Goal: Transaction & Acquisition: Purchase product/service

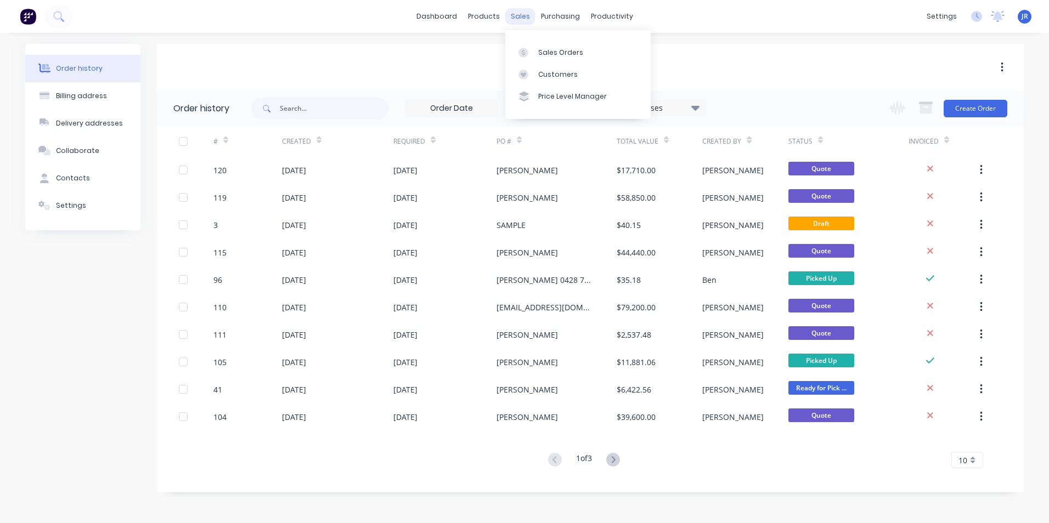
click at [511, 18] on div "sales" at bounding box center [520, 16] width 30 height 16
click at [543, 52] on div "Sales Orders" at bounding box center [560, 53] width 45 height 10
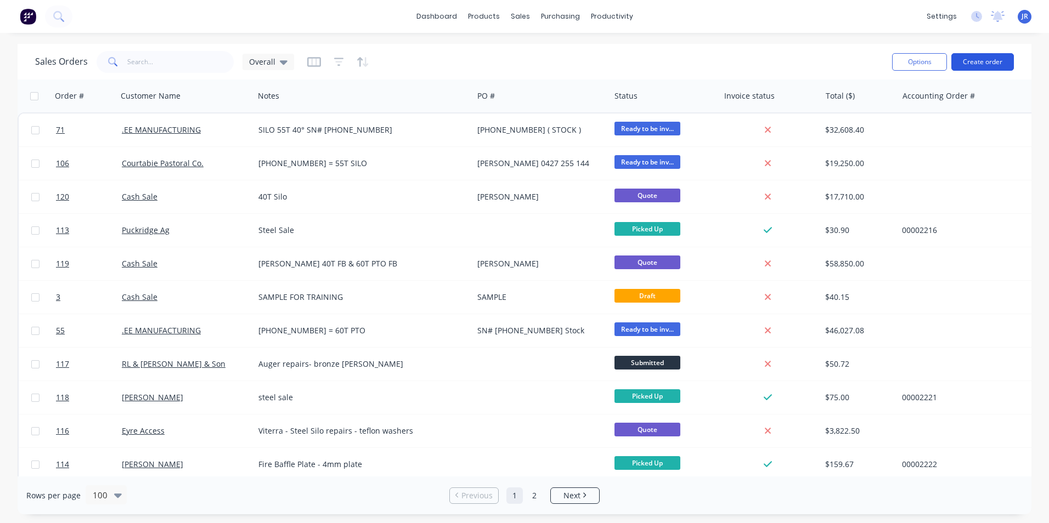
click at [988, 61] on button "Create order" at bounding box center [982, 62] width 63 height 18
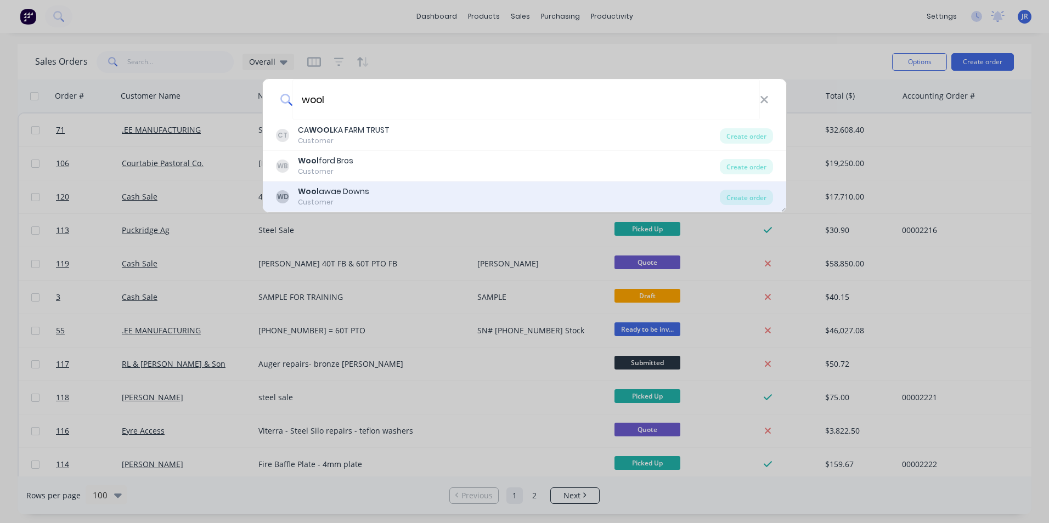
type input "wool"
click at [410, 194] on div "WD Wool awae Downs Customer" at bounding box center [498, 196] width 444 height 21
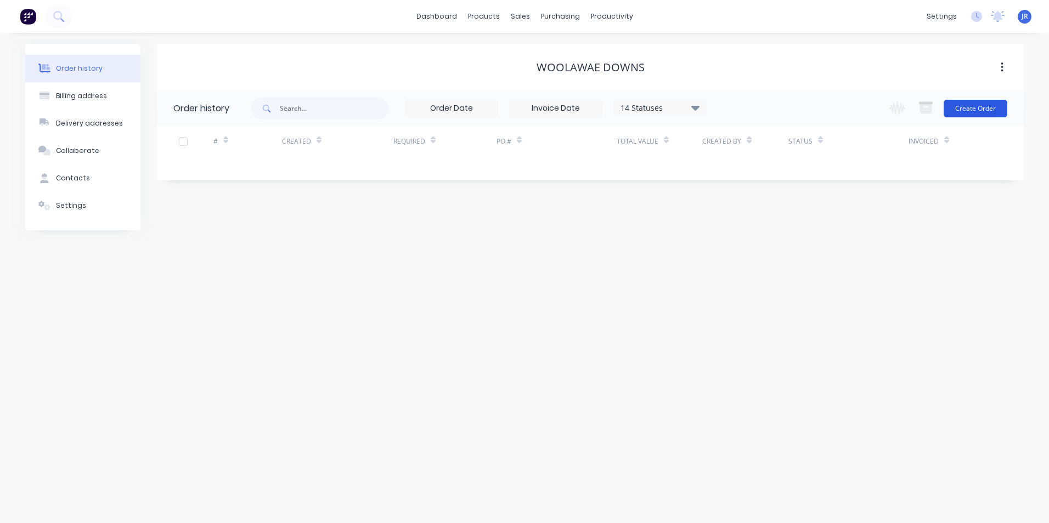
click at [983, 110] on button "Create Order" at bounding box center [975, 109] width 64 height 18
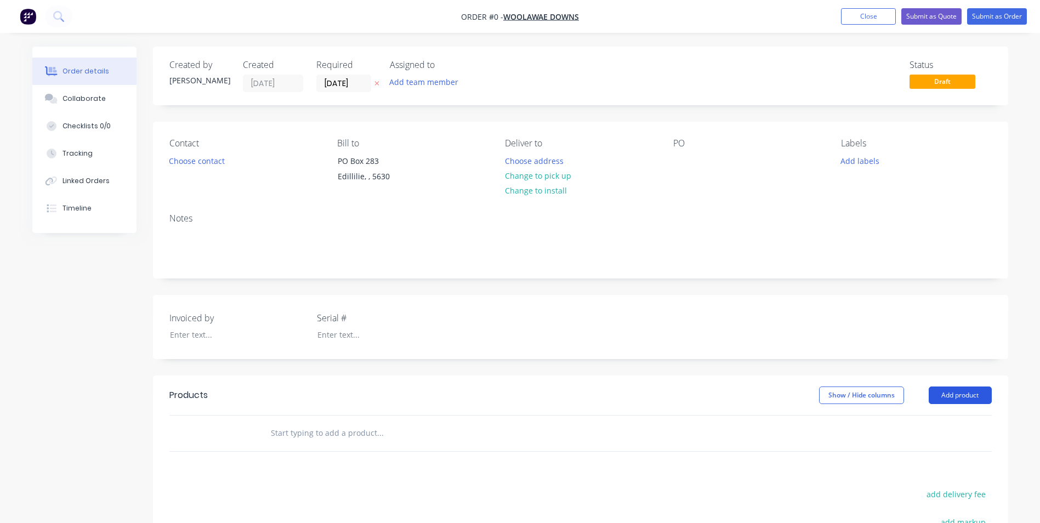
click at [958, 398] on button "Add product" at bounding box center [960, 396] width 63 height 18
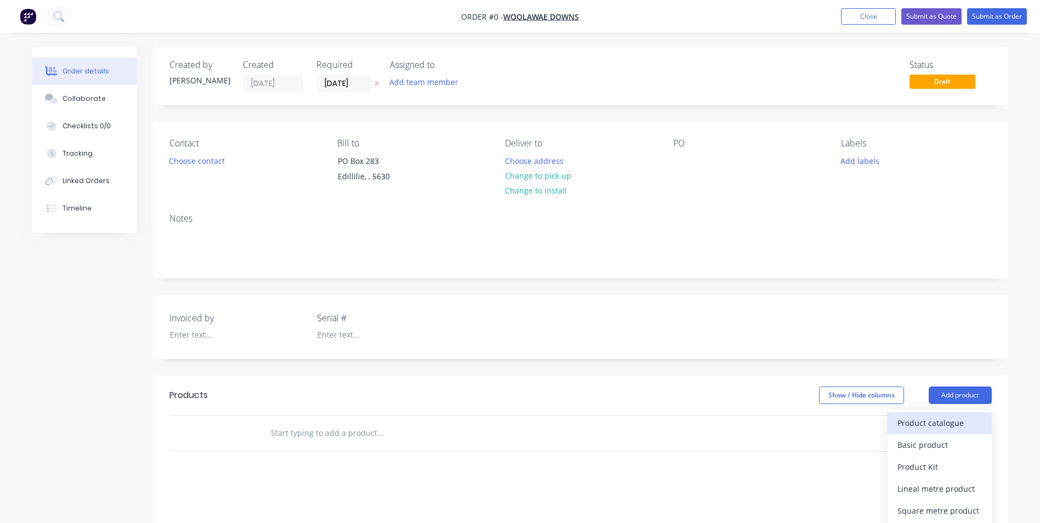
click at [930, 424] on div "Product catalogue" at bounding box center [940, 423] width 84 height 16
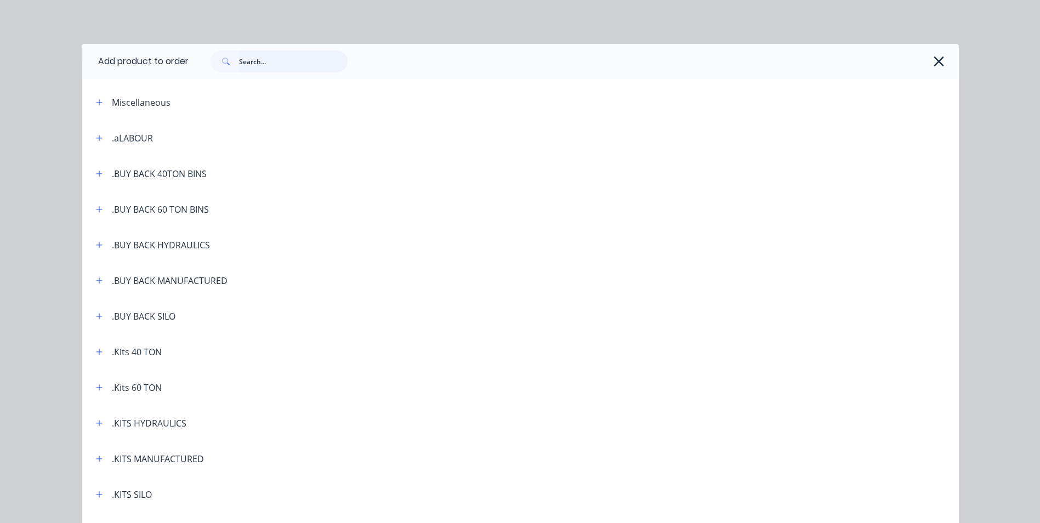
click at [261, 69] on input "text" at bounding box center [293, 61] width 109 height 22
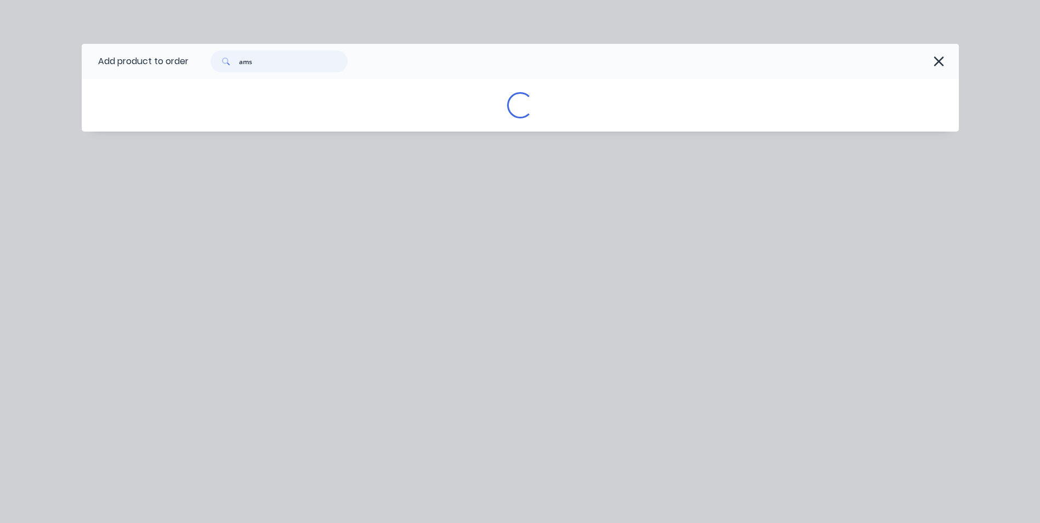
type input "ams"
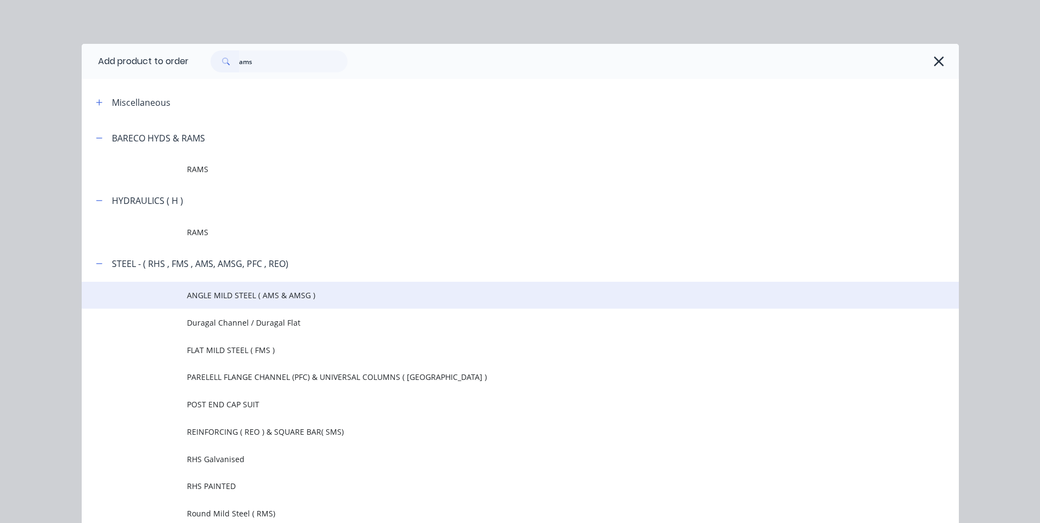
click at [315, 299] on span "ANGLE MILD STEEL ( AMS & AMSG )" at bounding box center [495, 296] width 617 height 12
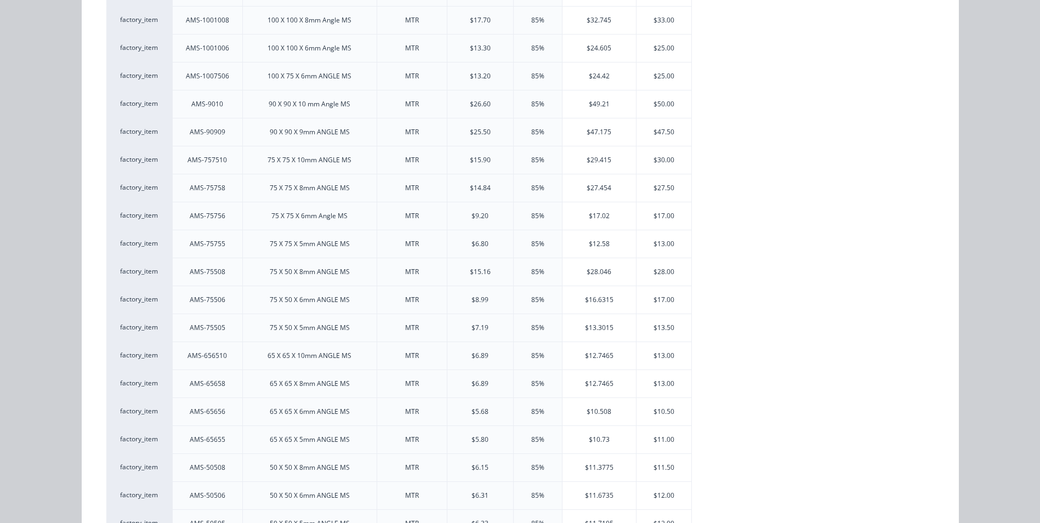
scroll to position [189, 0]
click at [665, 186] on div "$27.50" at bounding box center [664, 188] width 55 height 27
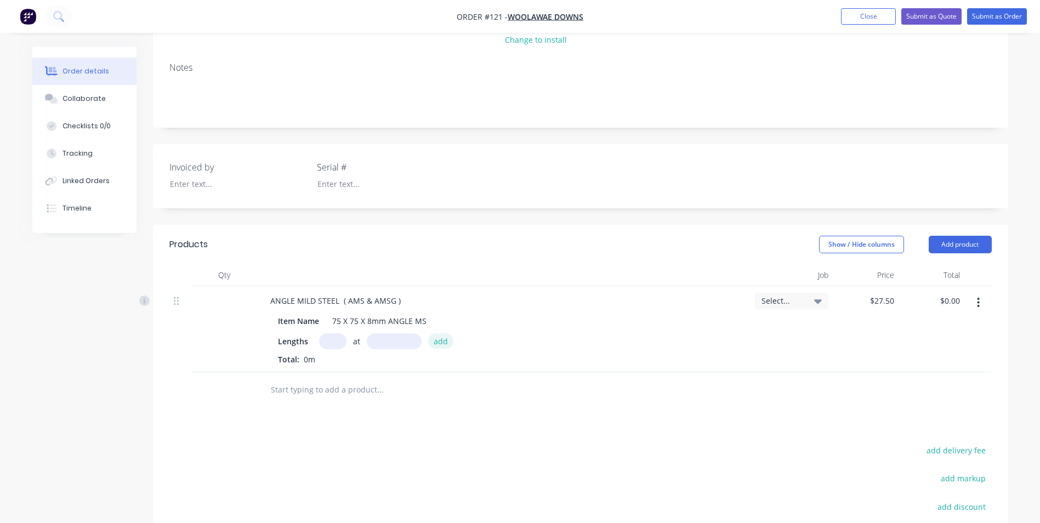
scroll to position [165, 0]
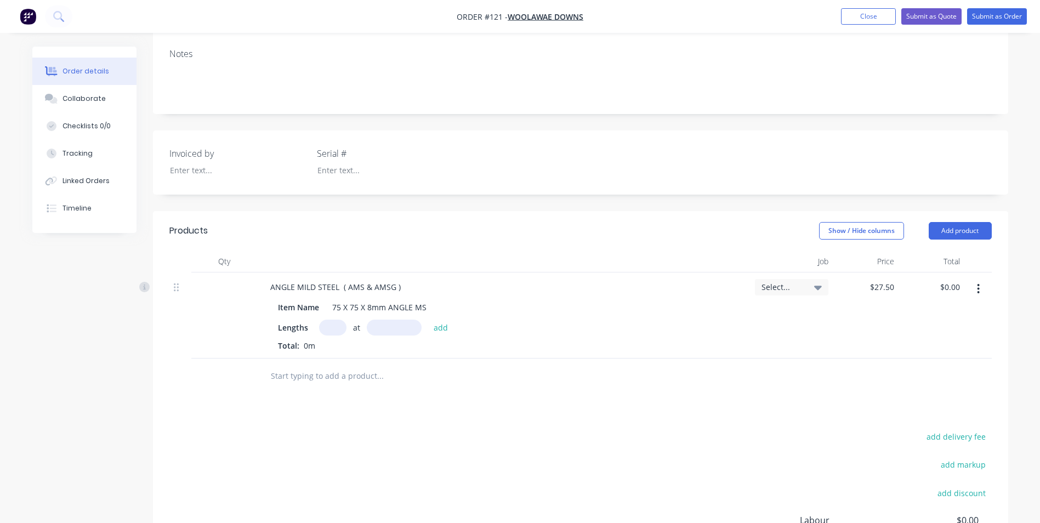
click at [338, 327] on input "text" at bounding box center [332, 328] width 27 height 16
type input "2"
type input "1000mm"
click at [436, 330] on button "add" at bounding box center [441, 327] width 26 height 15
type input "$55.00"
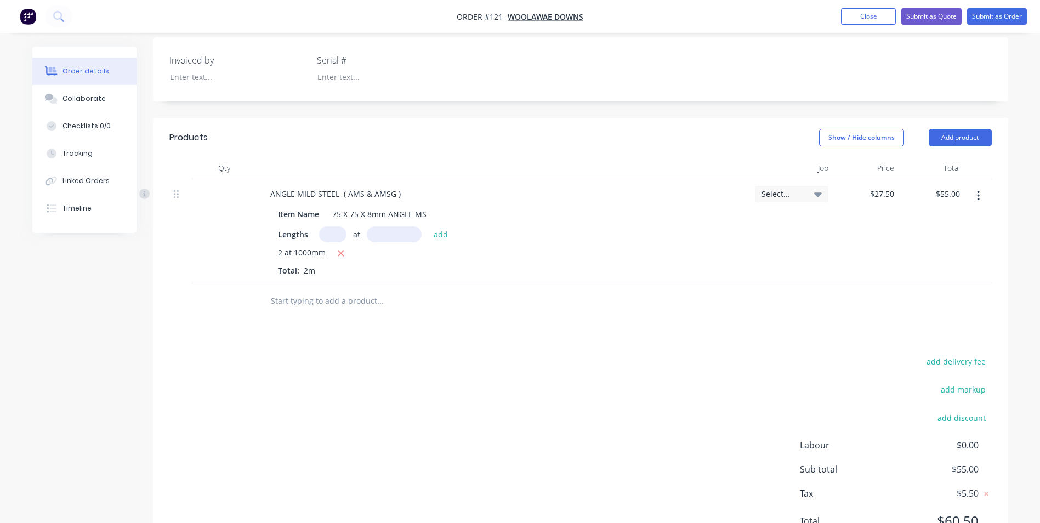
scroll to position [274, 0]
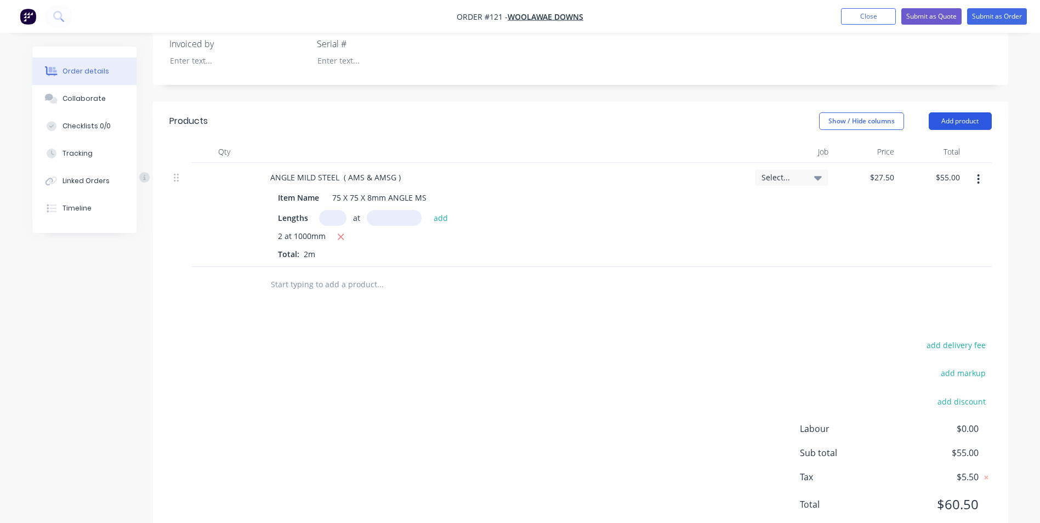
click at [952, 121] on button "Add product" at bounding box center [960, 121] width 63 height 18
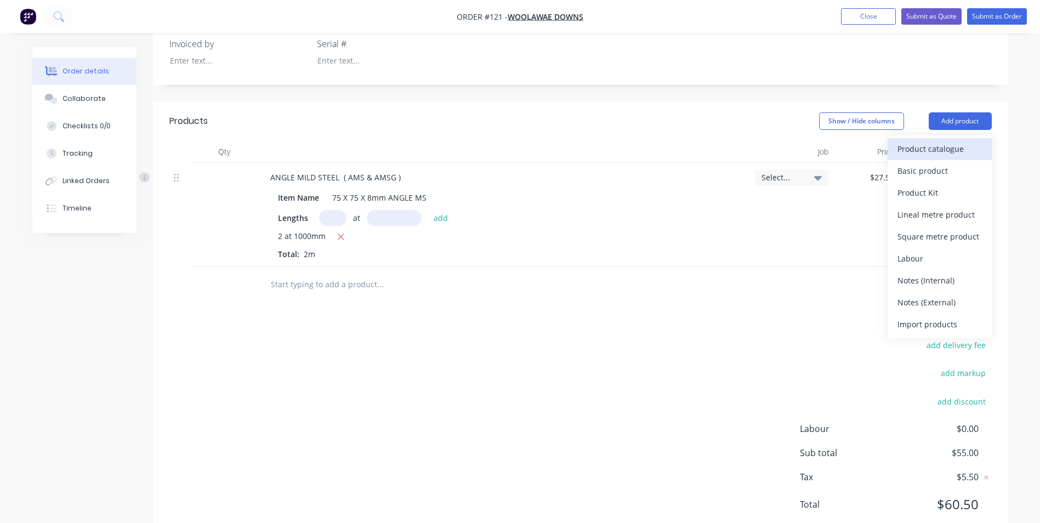
click at [930, 148] on div "Product catalogue" at bounding box center [940, 149] width 84 height 16
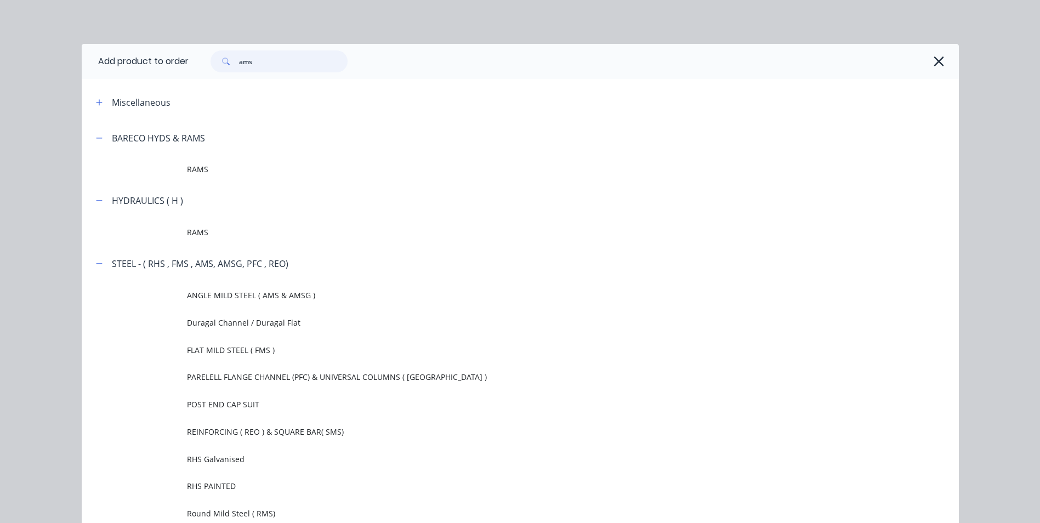
drag, startPoint x: 270, startPoint y: 62, endPoint x: 209, endPoint y: 68, distance: 60.6
click at [211, 68] on div "ams" at bounding box center [279, 61] width 137 height 22
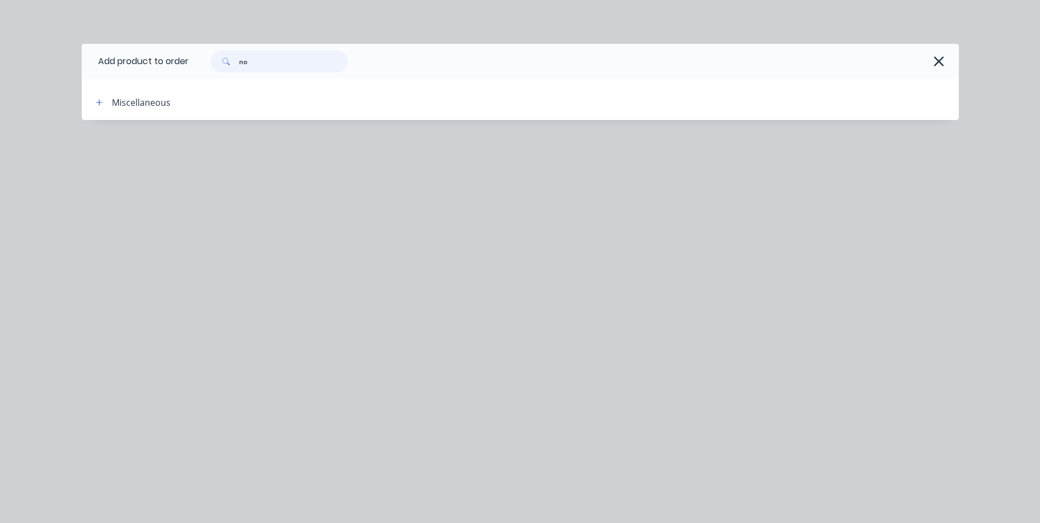
type input "n"
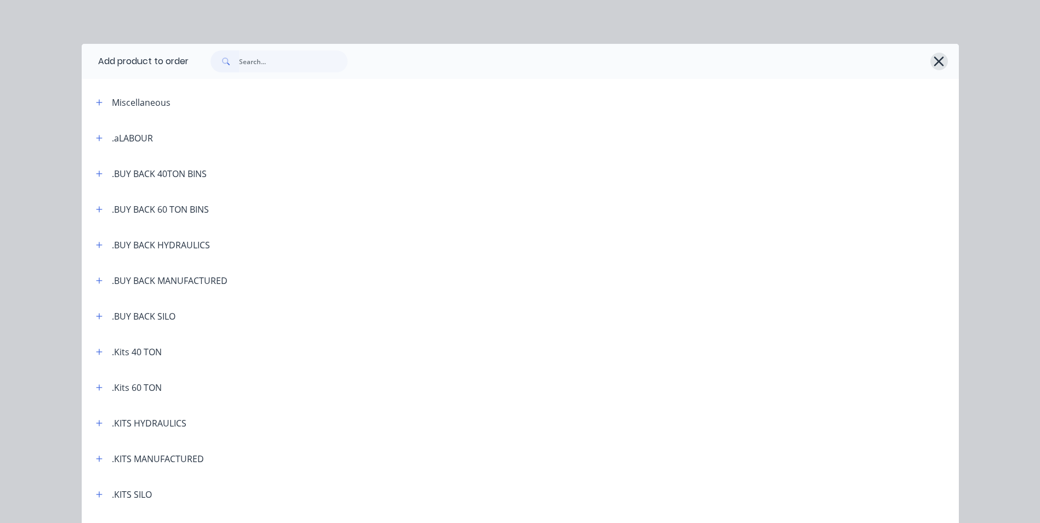
click at [938, 60] on icon "button" at bounding box center [939, 61] width 12 height 15
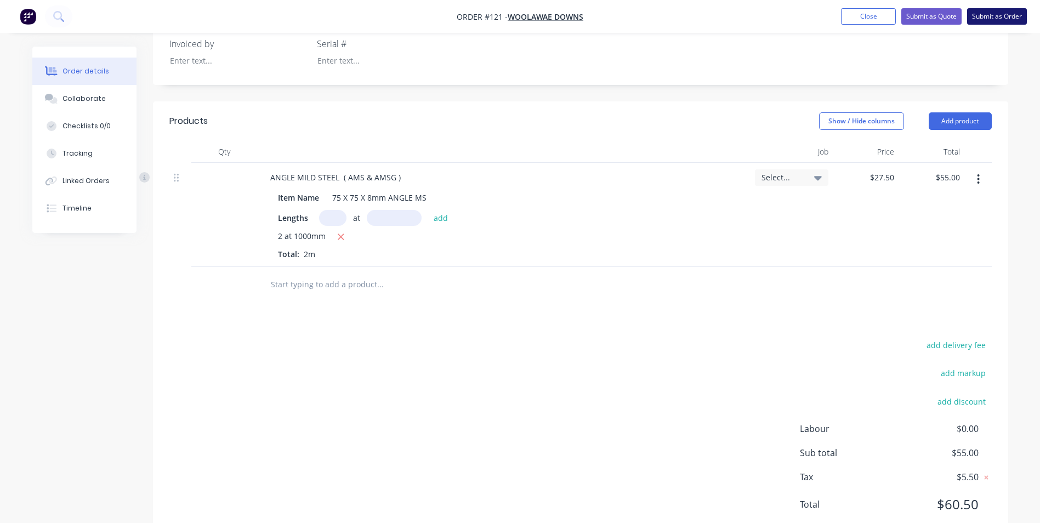
click at [1005, 14] on button "Submit as Order" at bounding box center [997, 16] width 60 height 16
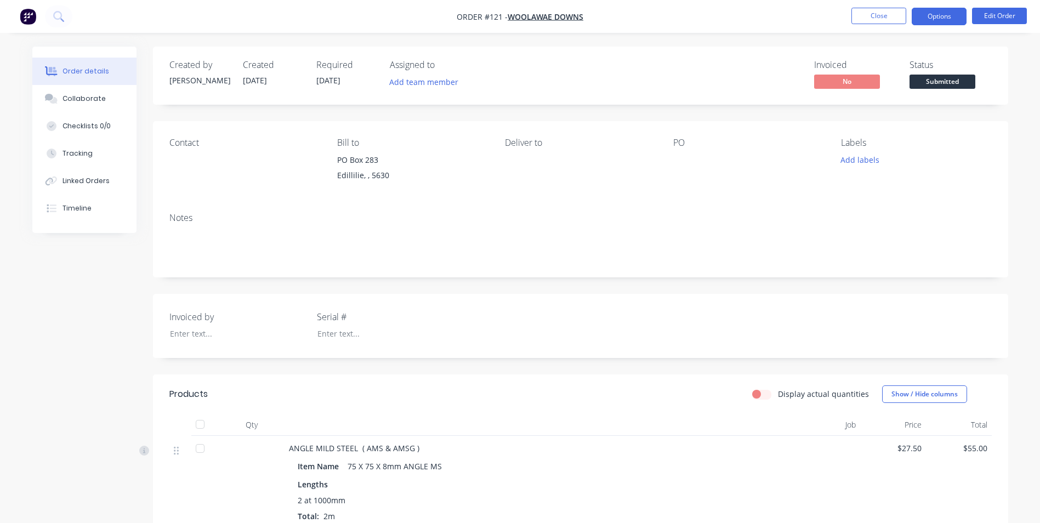
click at [960, 18] on button "Options" at bounding box center [939, 17] width 55 height 18
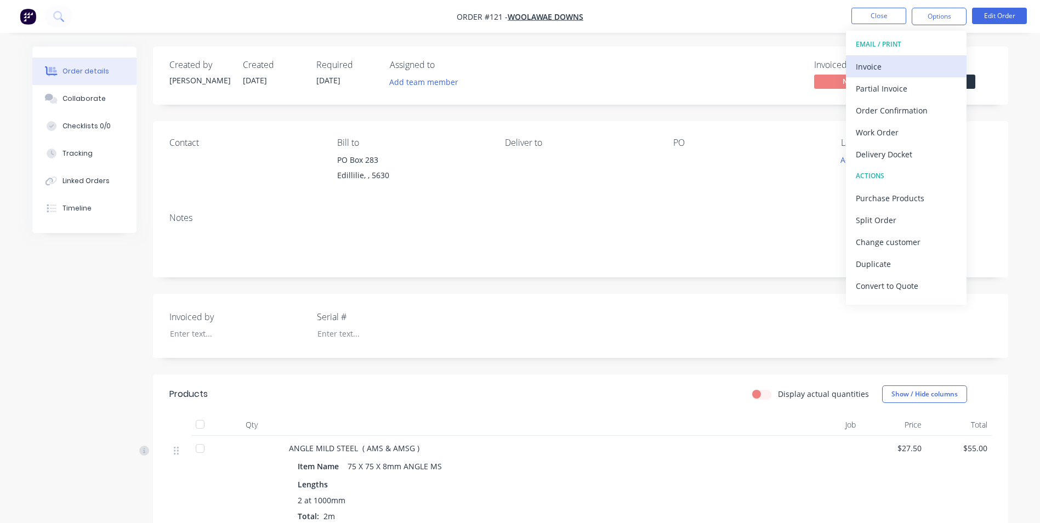
click at [896, 69] on div "Invoice" at bounding box center [906, 67] width 101 height 16
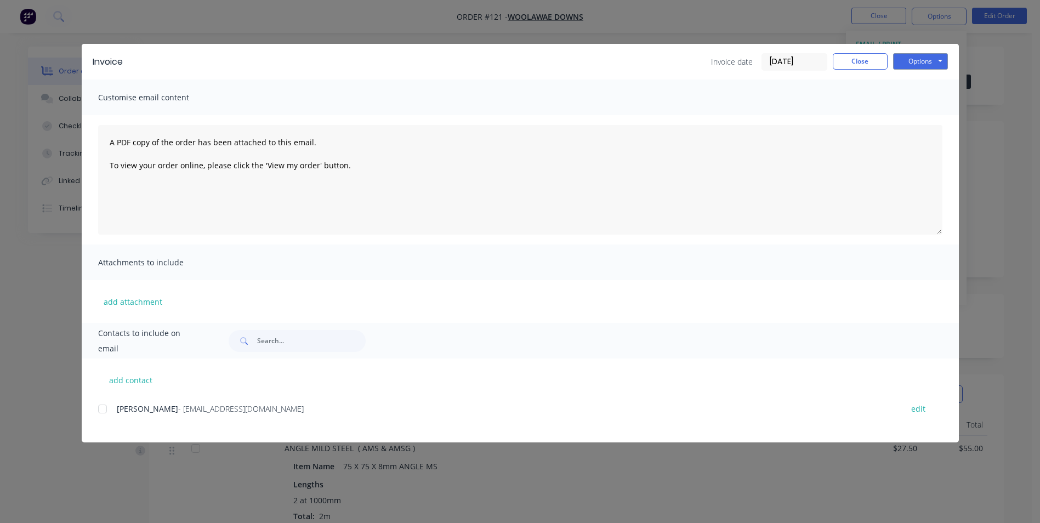
click at [98, 409] on div at bounding box center [103, 409] width 22 height 22
click at [923, 61] on button "Options" at bounding box center [920, 61] width 55 height 16
click at [915, 117] on button "Email" at bounding box center [928, 117] width 70 height 18
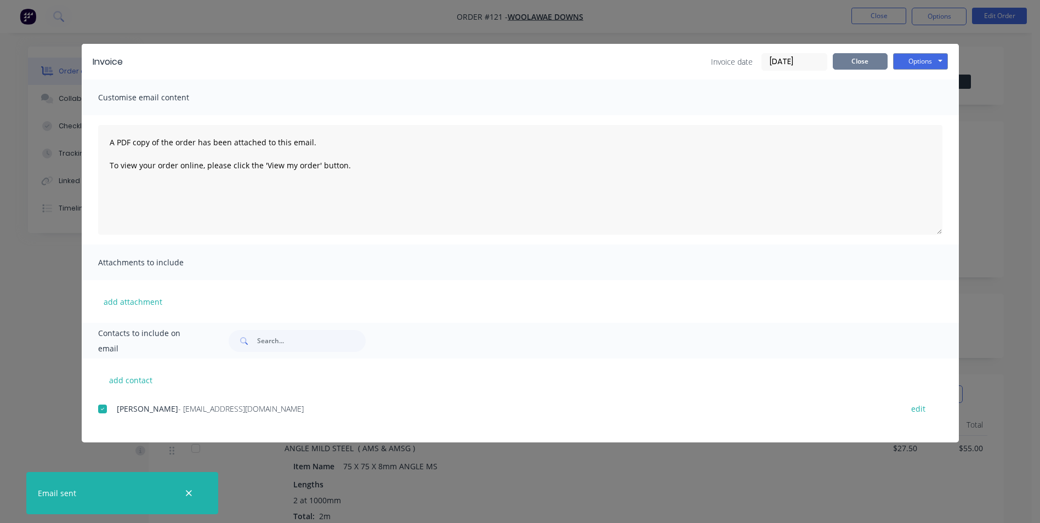
click at [873, 60] on button "Close" at bounding box center [860, 61] width 55 height 16
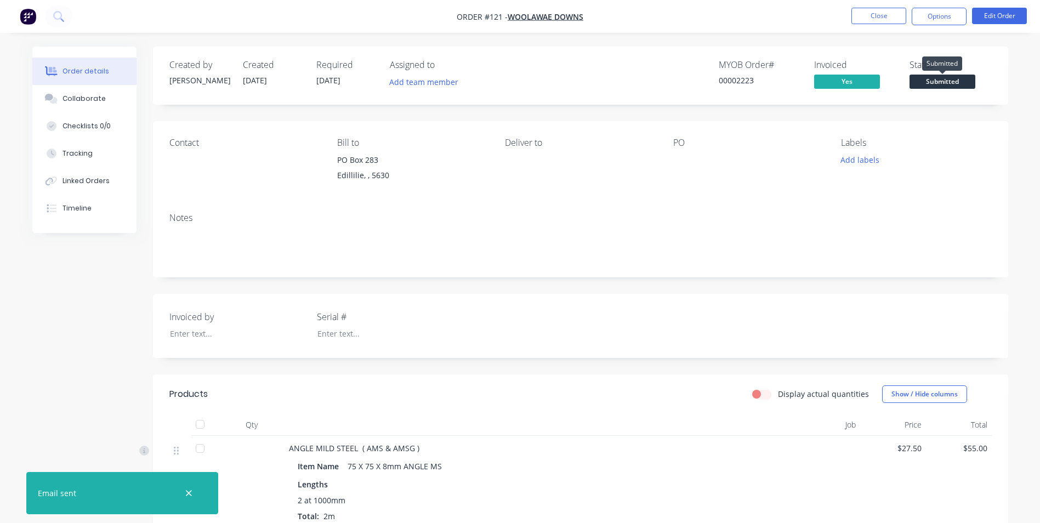
click at [935, 78] on span "Submitted" at bounding box center [943, 82] width 66 height 14
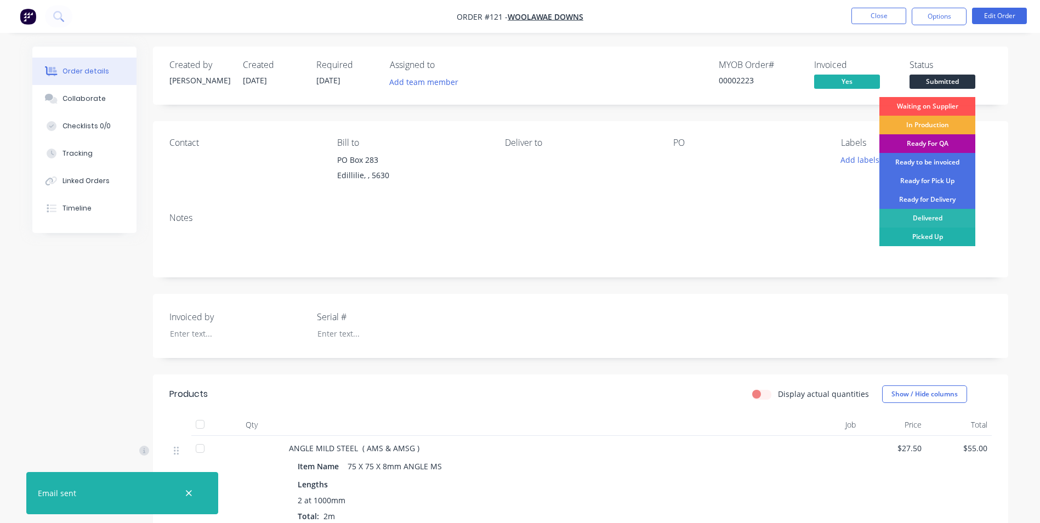
click at [949, 239] on div "Picked Up" at bounding box center [928, 237] width 96 height 19
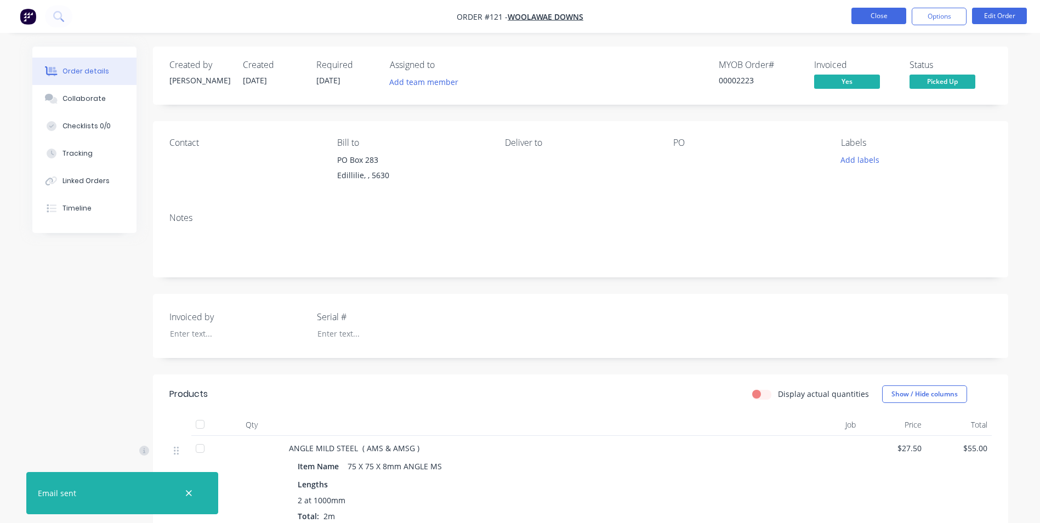
click at [865, 17] on button "Close" at bounding box center [879, 16] width 55 height 16
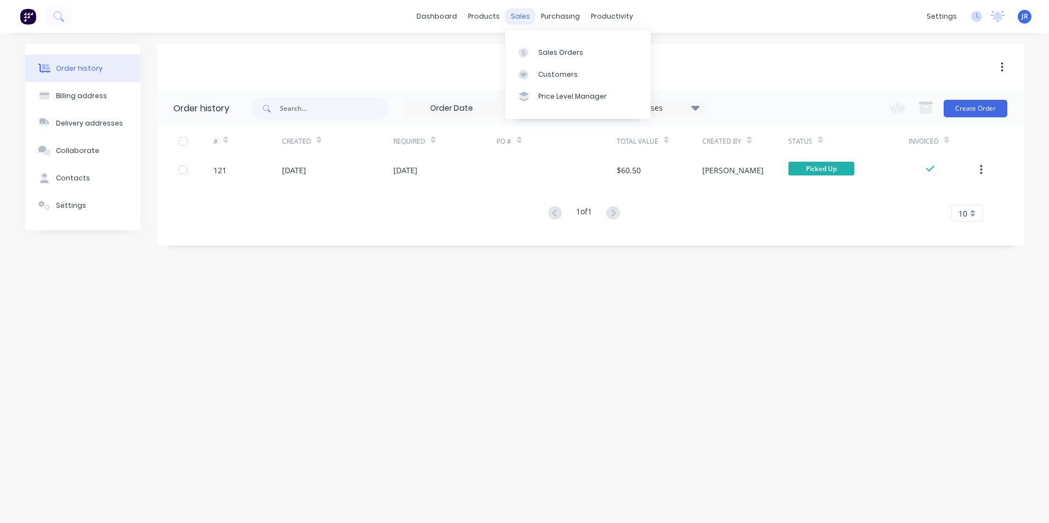
click at [521, 15] on div "sales" at bounding box center [520, 16] width 30 height 16
click at [536, 43] on link "Sales Orders" at bounding box center [577, 52] width 145 height 22
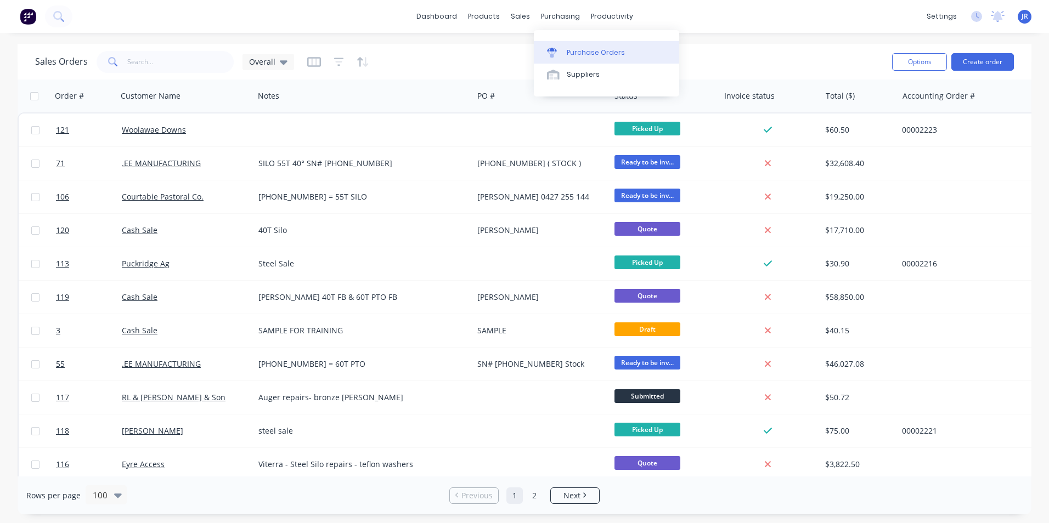
click at [580, 52] on div "Purchase Orders" at bounding box center [595, 53] width 58 height 10
